Goal: Navigation & Orientation: Find specific page/section

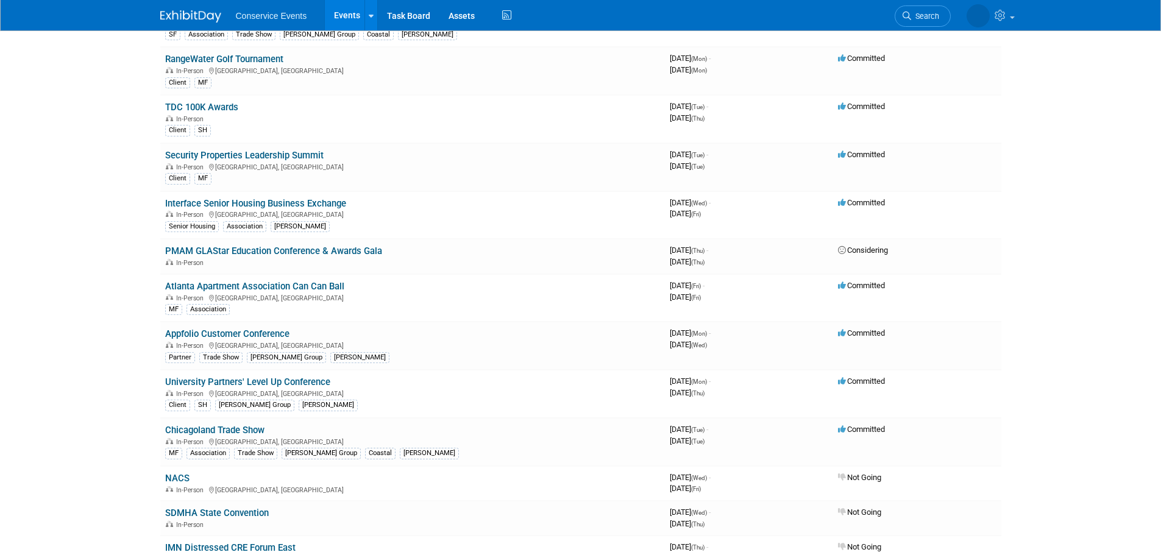
scroll to position [731, 0]
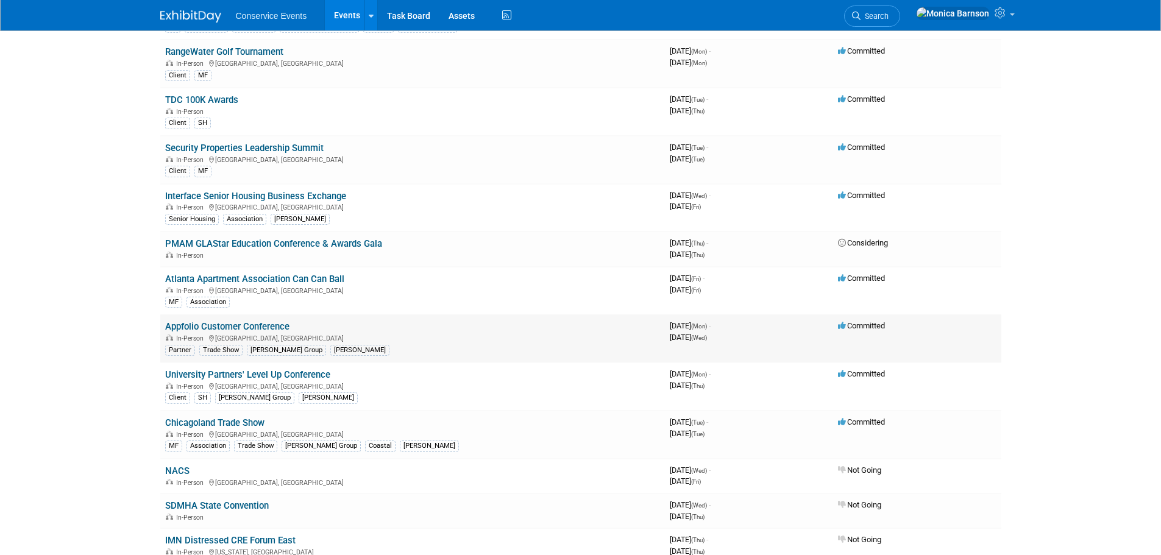
click at [197, 324] on link "Appfolio Customer Conference" at bounding box center [227, 326] width 124 height 11
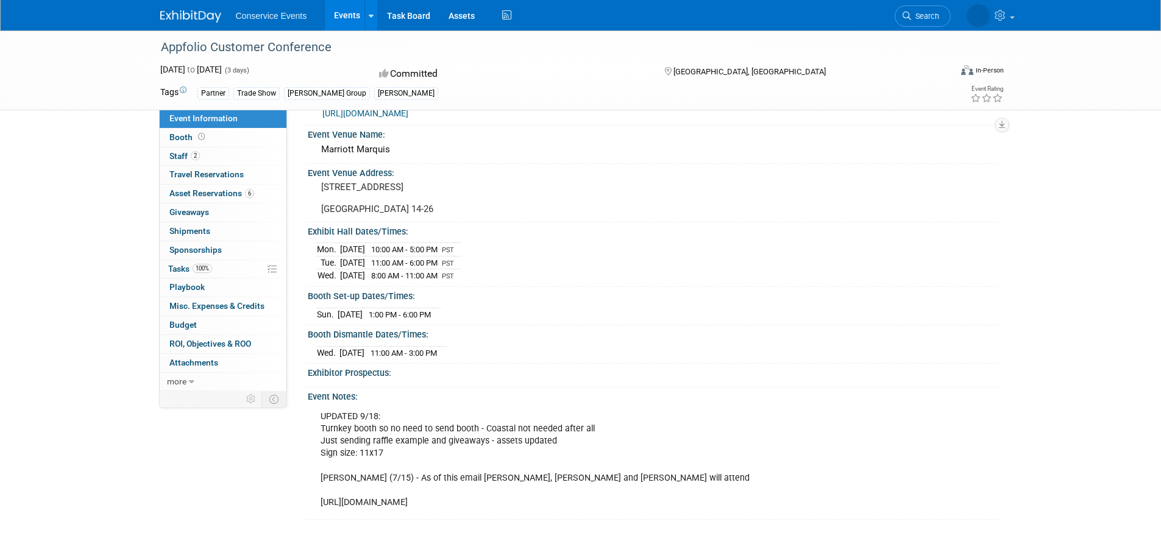
scroll to position [61, 0]
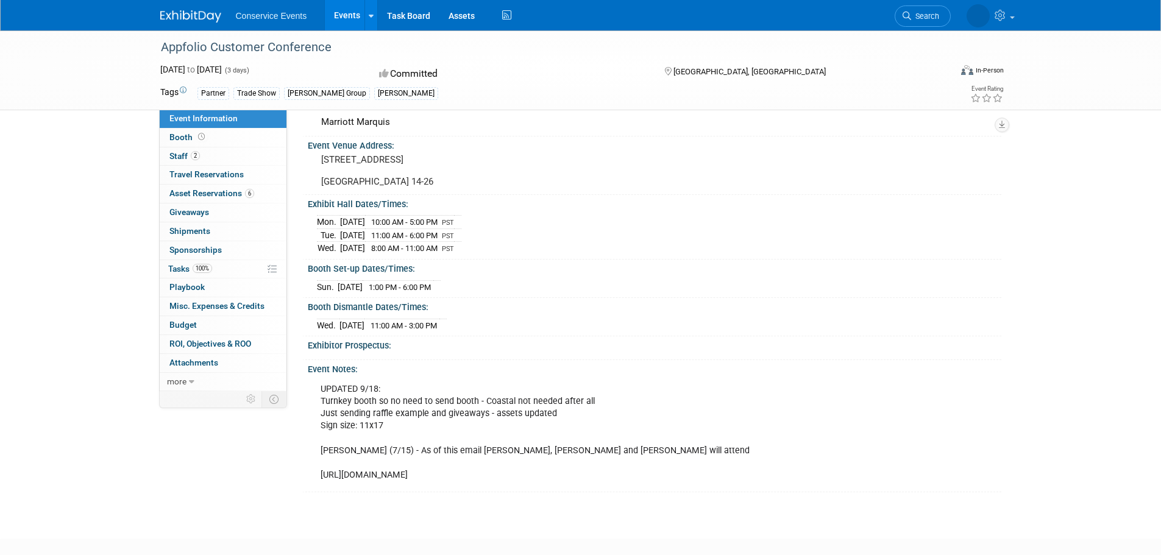
click at [107, 339] on div "Appfolio Customer Conference Oct 13, 2025 to Oct 15, 2025 (3 days) Oct 13, 2025…" at bounding box center [580, 243] width 1161 height 547
click at [201, 138] on icon at bounding box center [201, 136] width 7 height 7
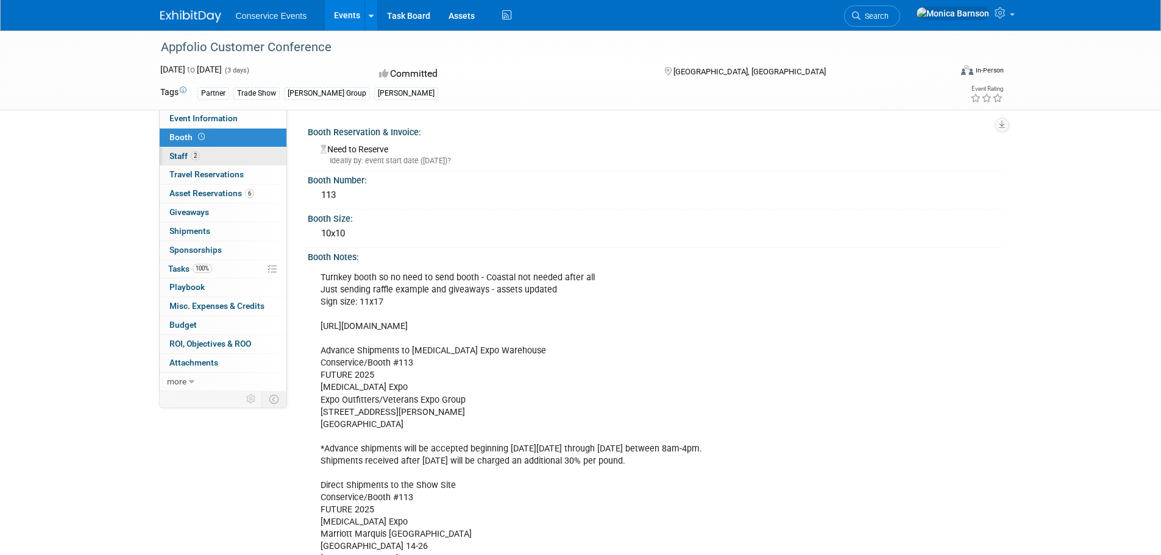
click at [216, 155] on link "2 Staff 2" at bounding box center [223, 156] width 127 height 18
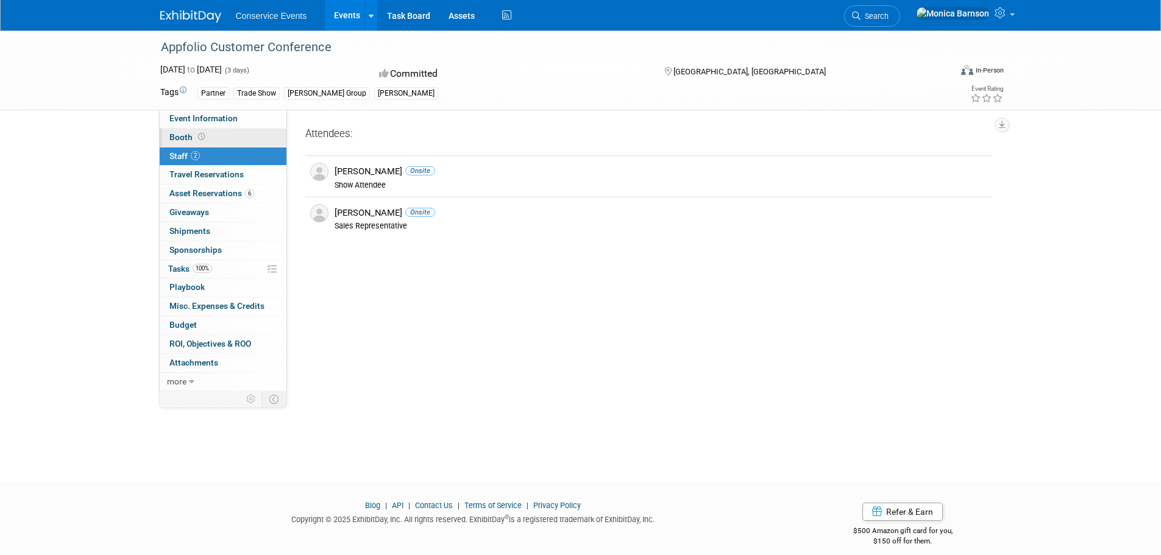
click at [216, 136] on link "Booth" at bounding box center [223, 138] width 127 height 18
